Goal: Find contact information: Find contact information

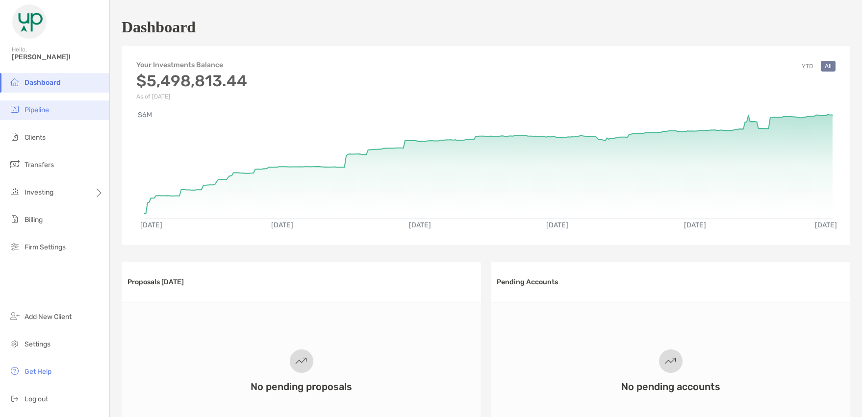
click at [39, 114] on li "Pipeline" at bounding box center [54, 110] width 109 height 20
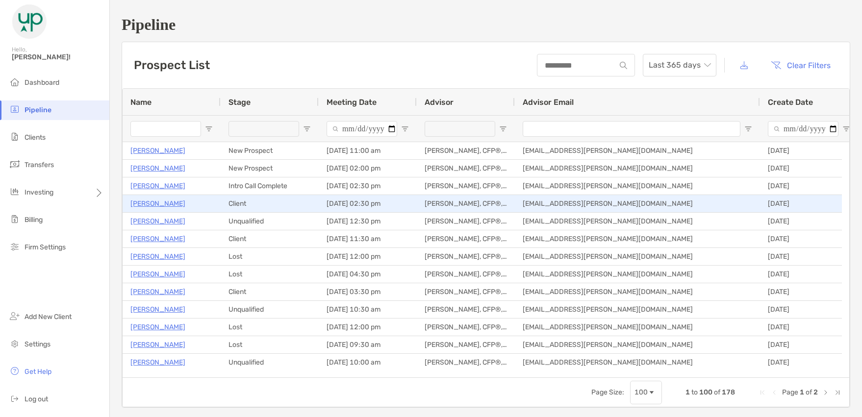
click at [149, 204] on p "[PERSON_NAME]" at bounding box center [157, 204] width 55 height 12
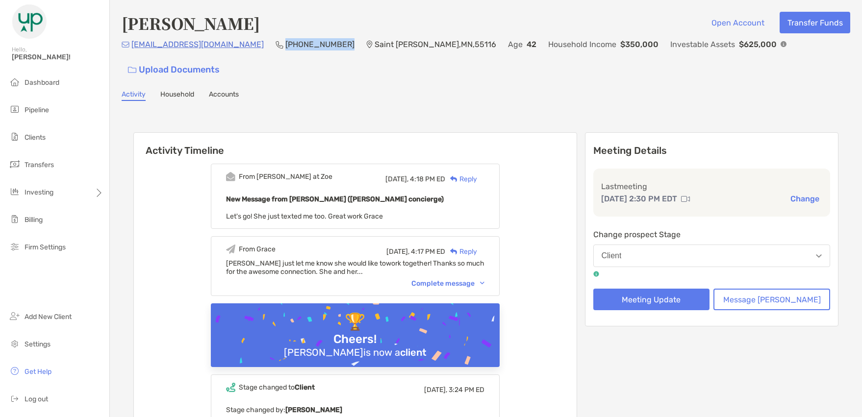
drag, startPoint x: 289, startPoint y: 50, endPoint x: 233, endPoint y: 56, distance: 56.2
click at [233, 56] on div "stephiecc@gmail.com (650) 714-5679 Saint Paul , MN , 55116 Age 42 Household Inc…" at bounding box center [486, 59] width 728 height 42
copy p "[PHONE_NUMBER]"
drag, startPoint x: 216, startPoint y: 51, endPoint x: 130, endPoint y: 56, distance: 86.4
click at [130, 56] on div "stephiecc@gmail.com (650) 714-5679 Saint Paul , MN , 55116 Age 42 Household Inc…" at bounding box center [486, 59] width 728 height 42
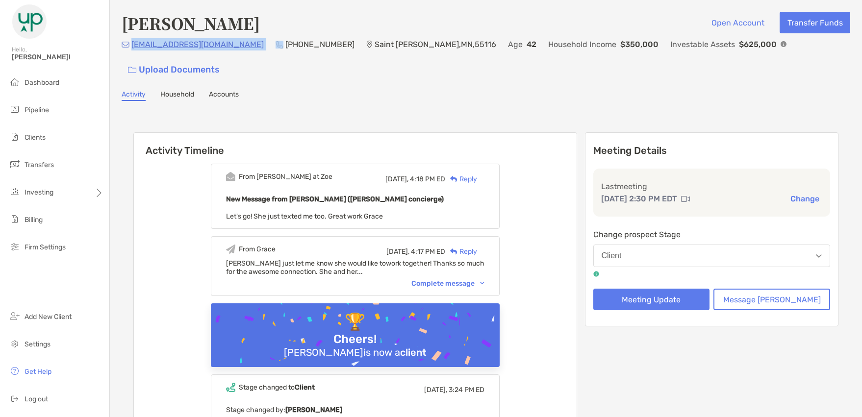
copy p "[EMAIL_ADDRESS][DOMAIN_NAME]"
